Goal: Information Seeking & Learning: Learn about a topic

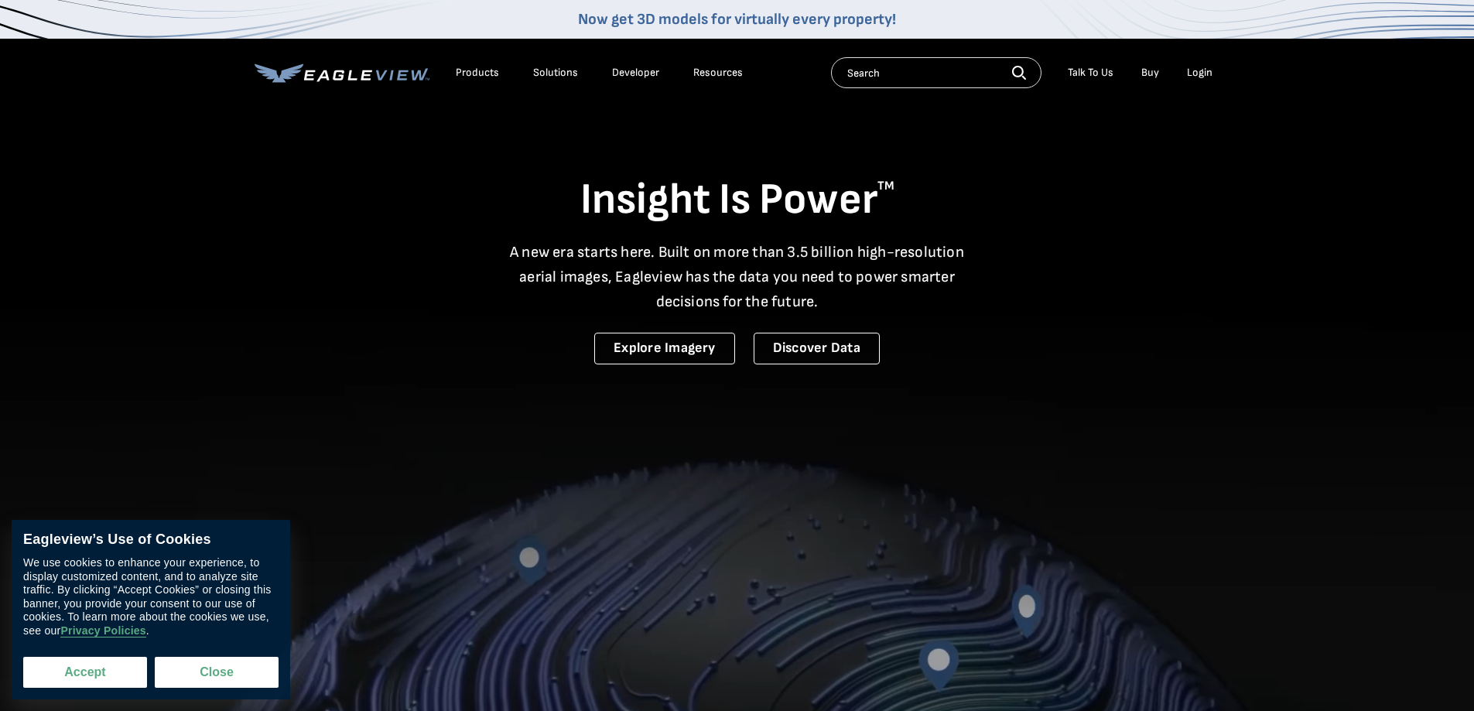
click at [101, 672] on button "Accept" at bounding box center [85, 672] width 124 height 31
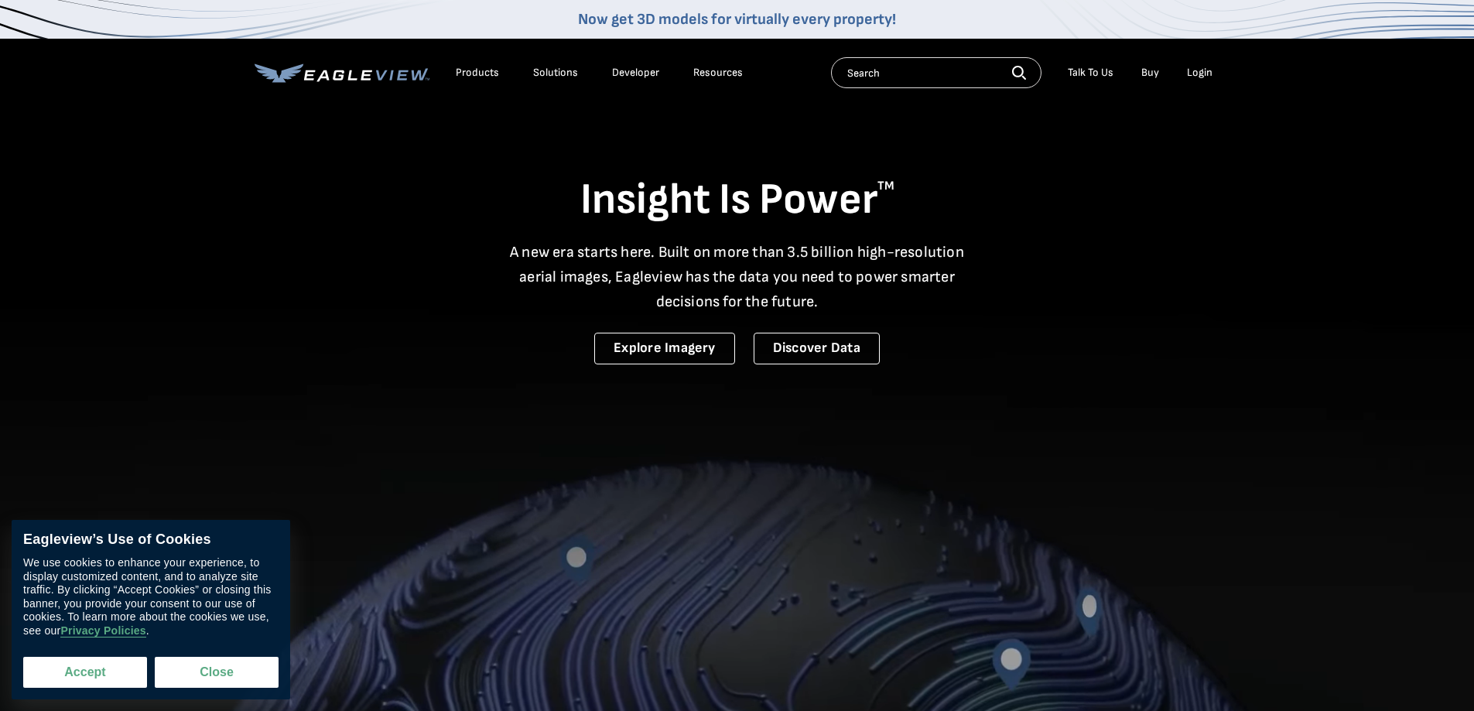
checkbox input "true"
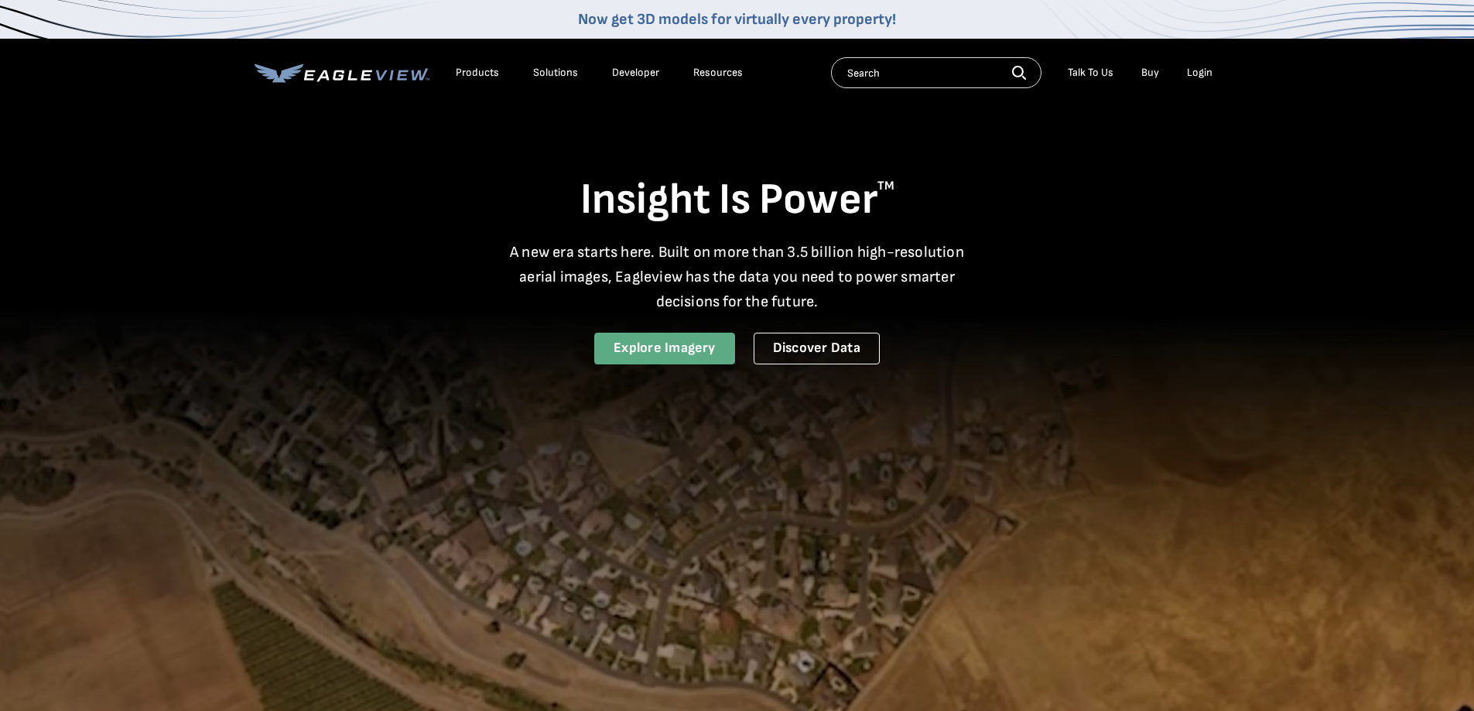
click at [689, 343] on link "Explore Imagery" at bounding box center [664, 349] width 141 height 32
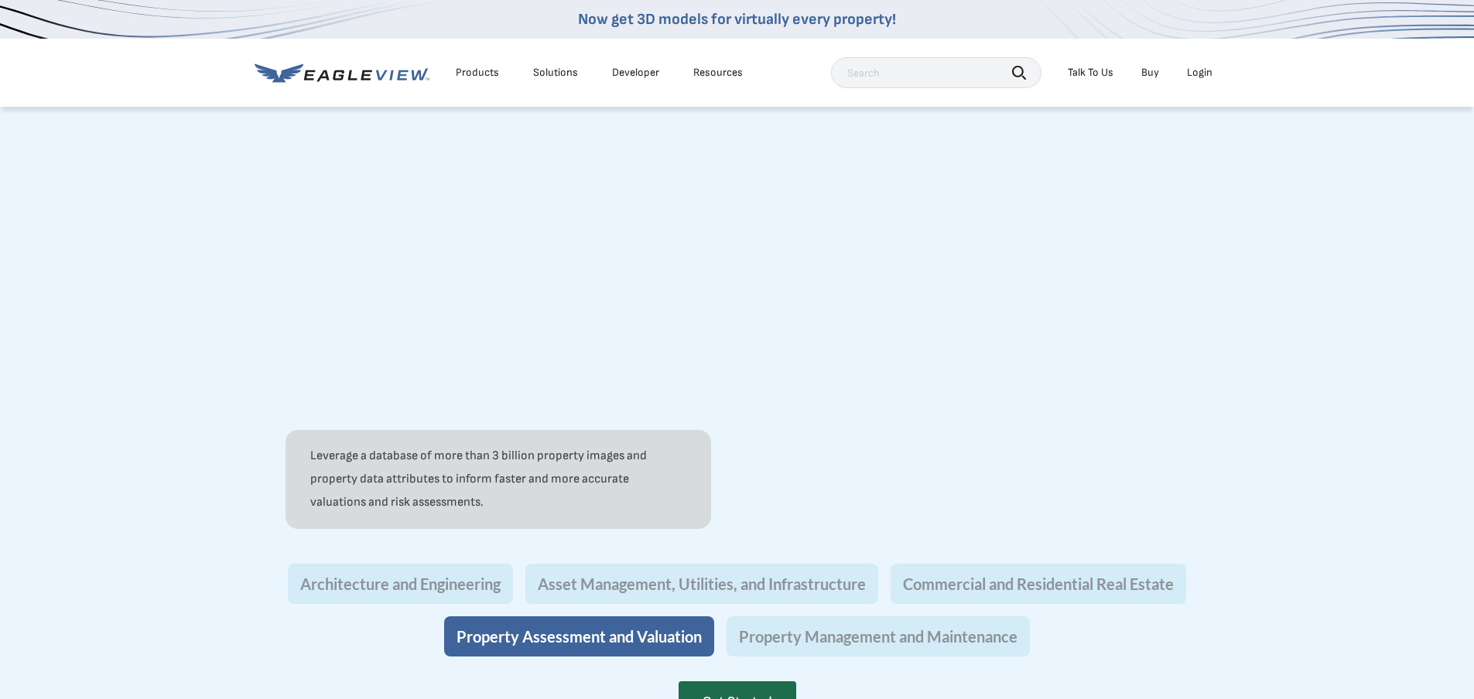
scroll to position [1161, 0]
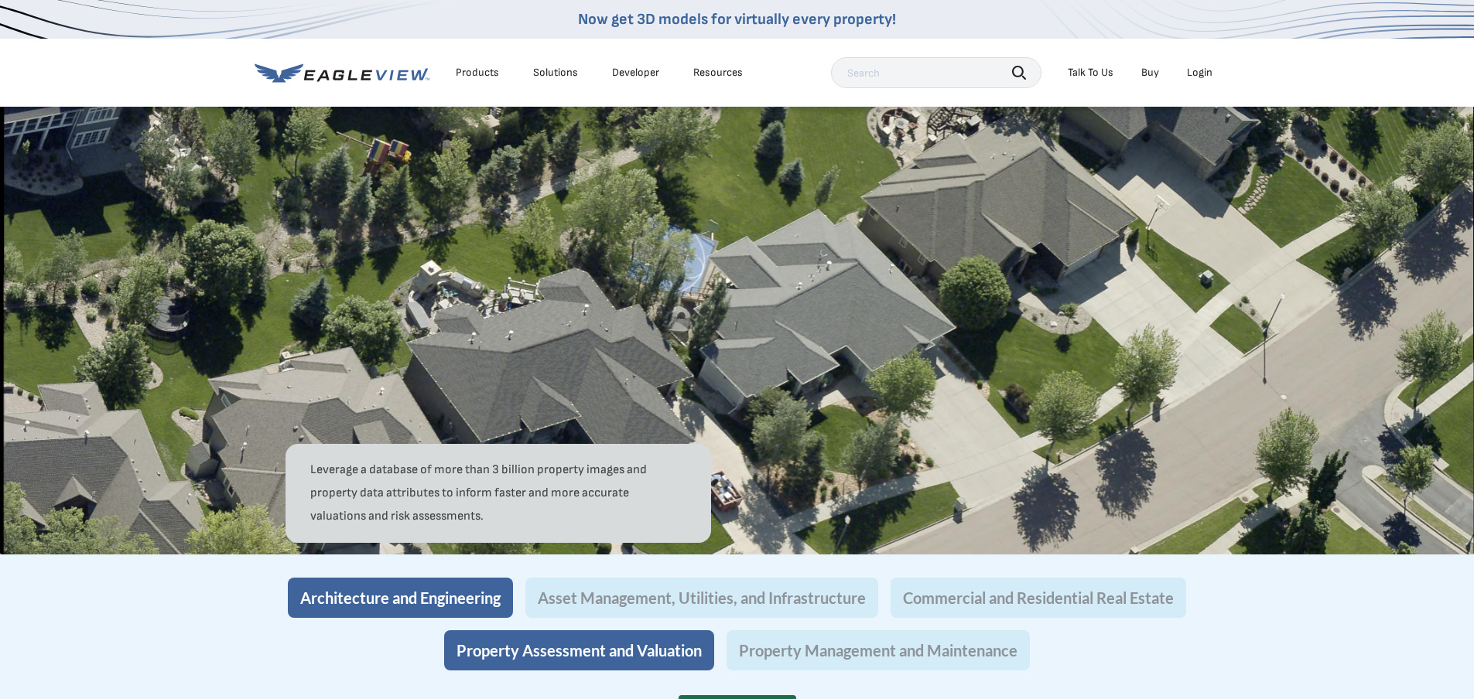
click at [371, 618] on button "Architecture and Engineering" at bounding box center [400, 598] width 225 height 40
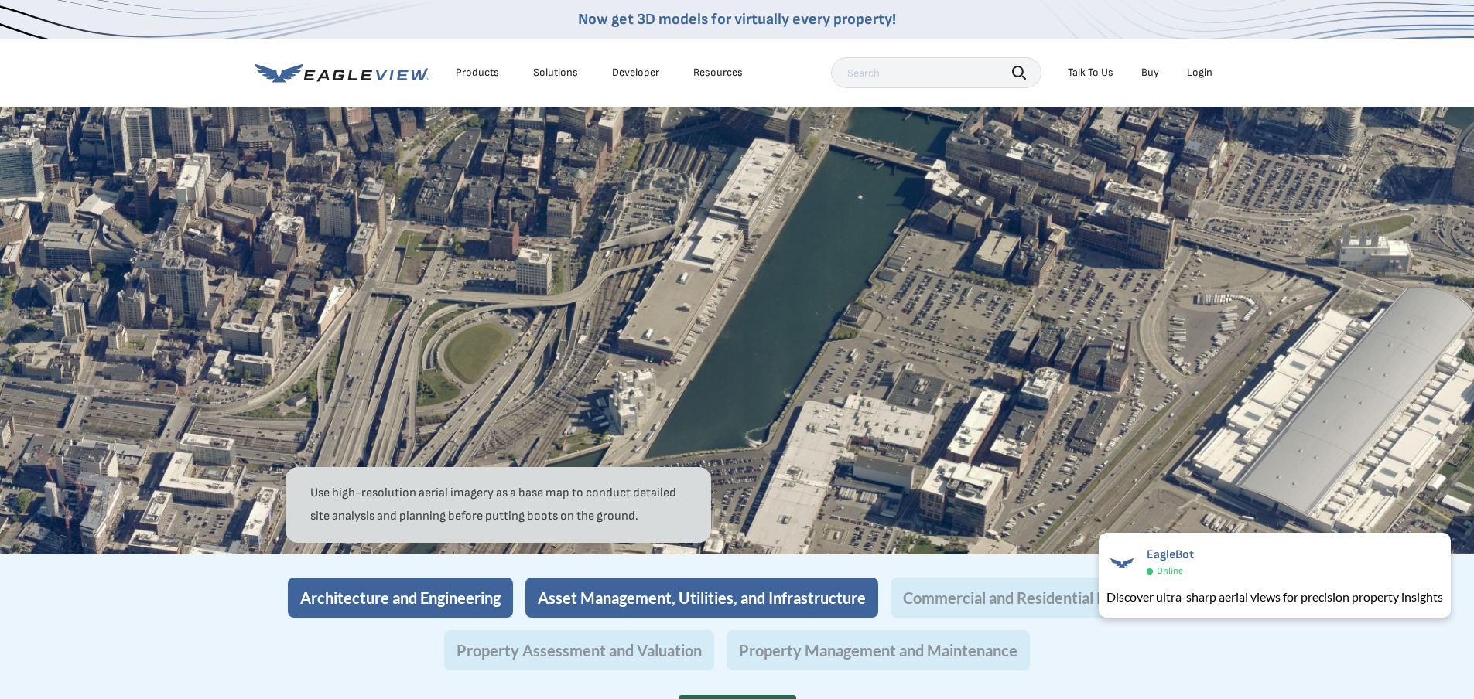
click at [589, 618] on button "Asset Management, Utilities, and Infrastructure" at bounding box center [701, 598] width 353 height 40
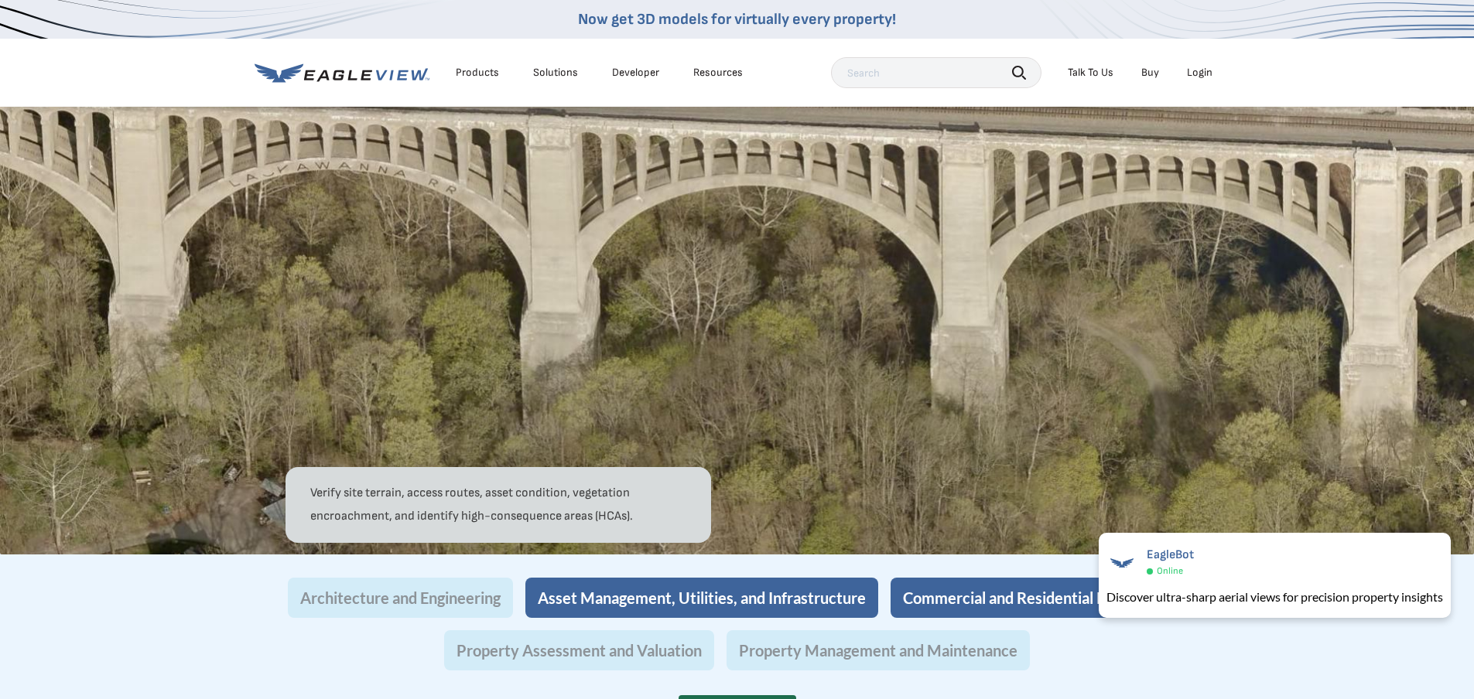
click at [944, 618] on button "Commercial and Residential Real Estate" at bounding box center [1039, 598] width 296 height 40
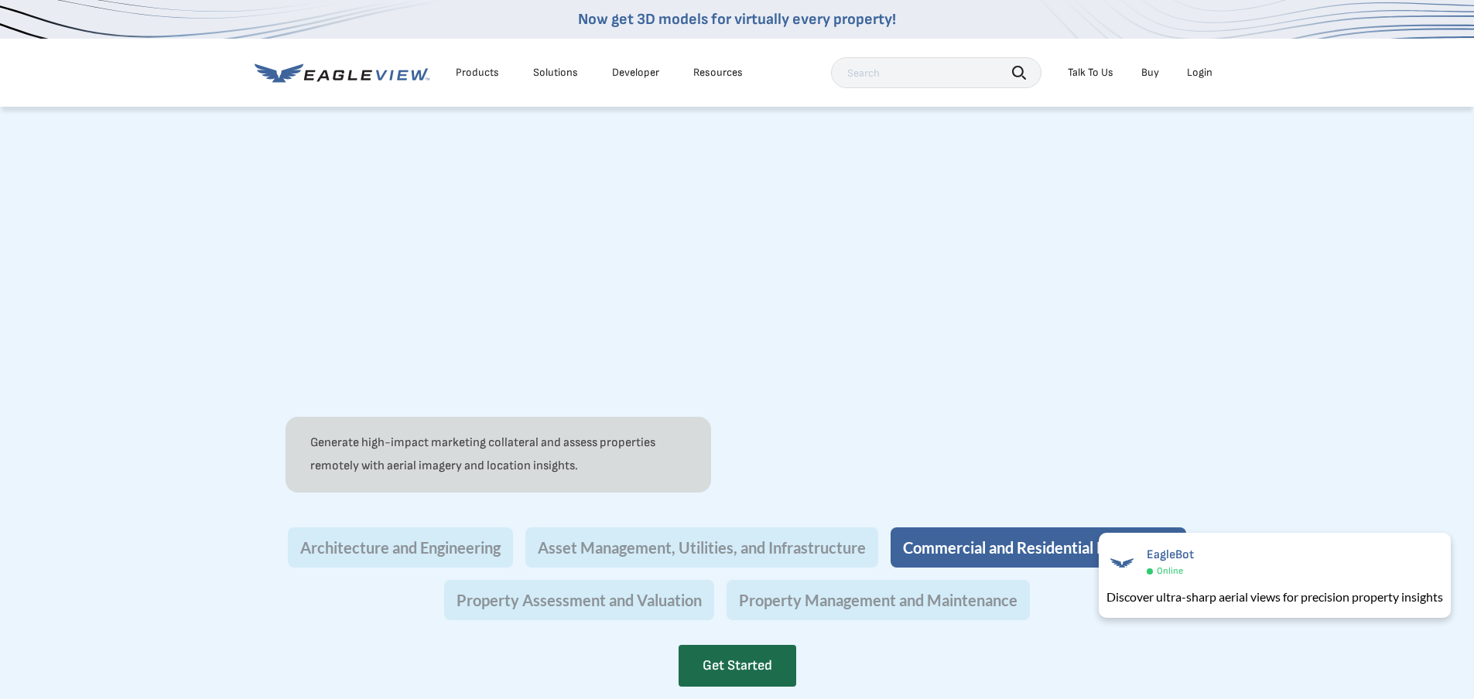
scroll to position [1238, 0]
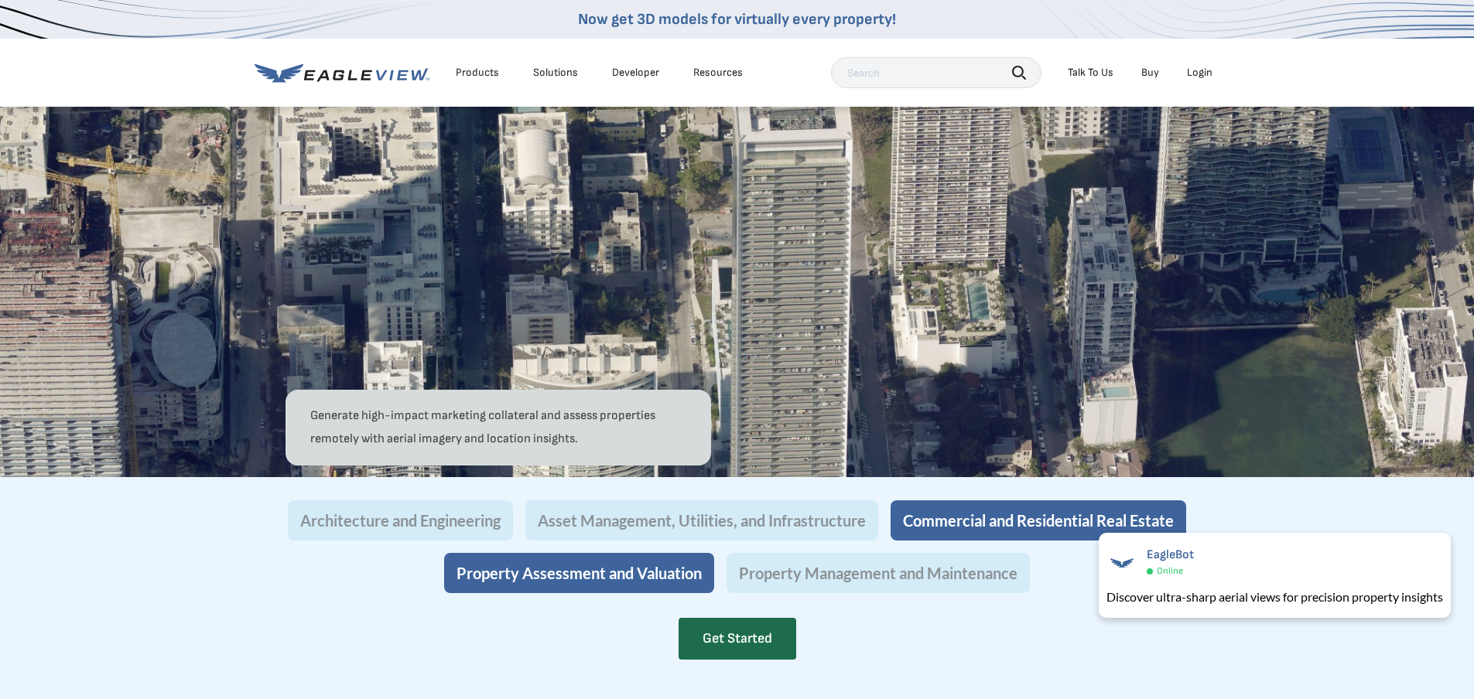
click at [689, 593] on button "Property Assessment and Valuation" at bounding box center [579, 573] width 270 height 40
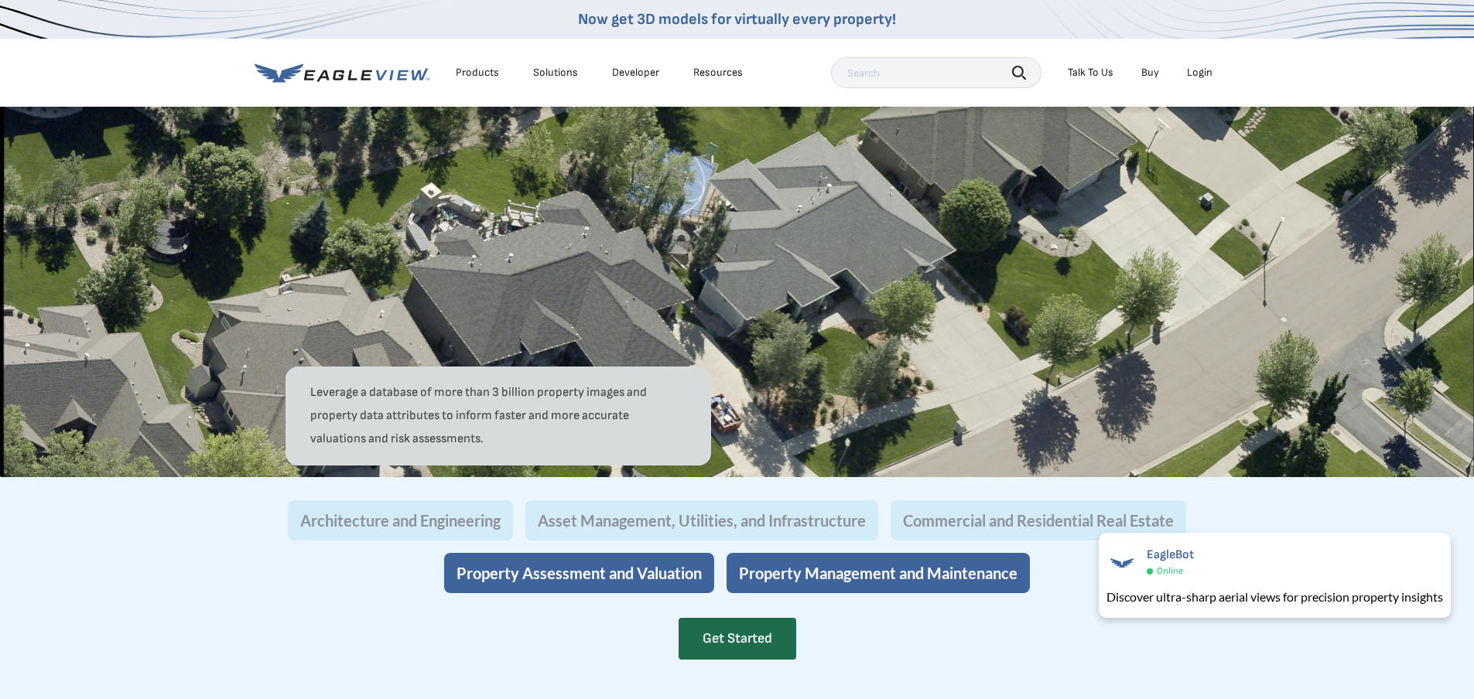
click at [785, 593] on button "Property Management and Maintenance" at bounding box center [878, 573] width 303 height 40
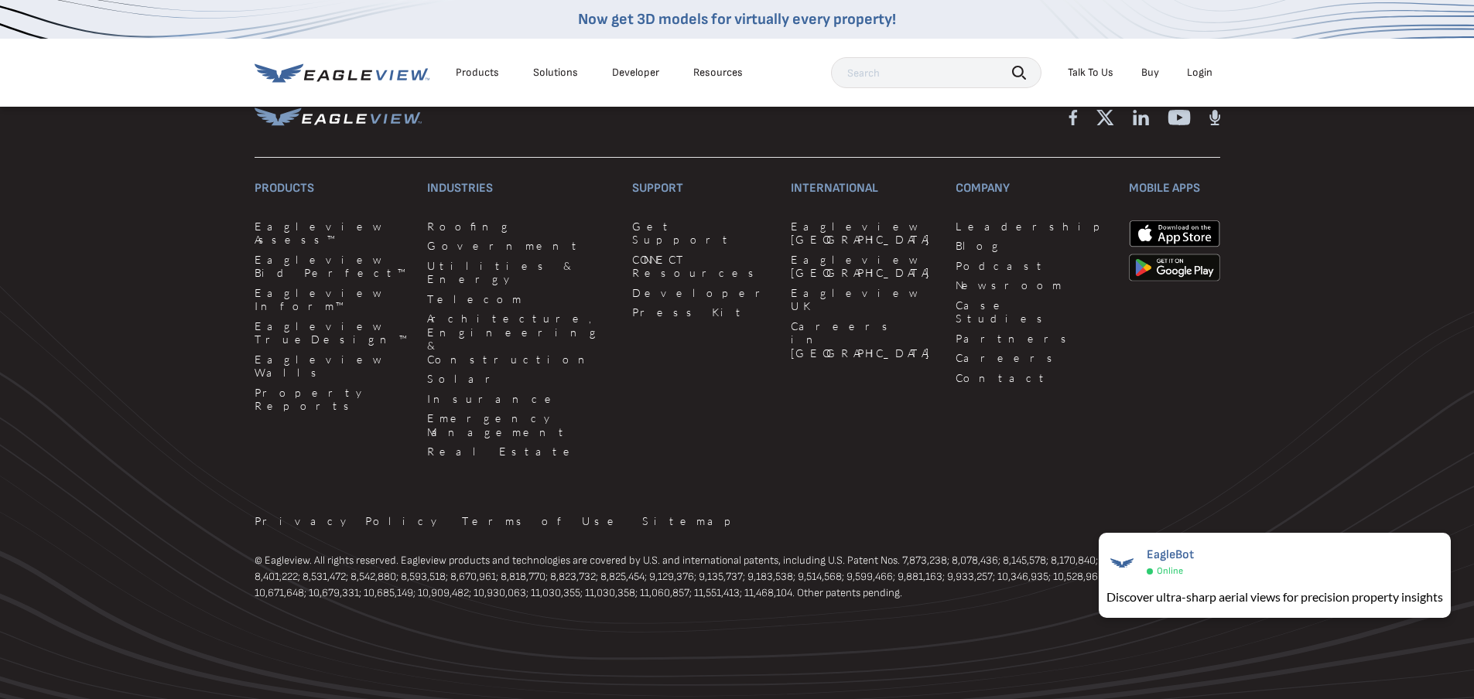
scroll to position [4074, 0]
